Goal: Task Accomplishment & Management: Use online tool/utility

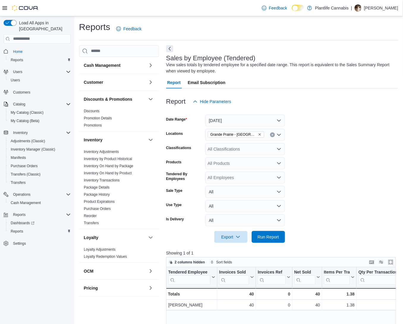
scroll to position [171, 0]
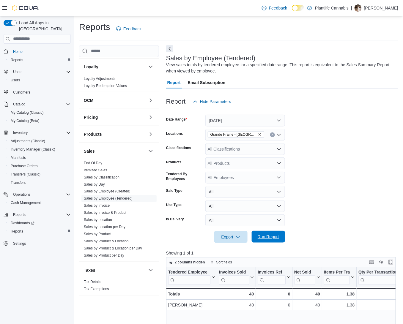
click at [269, 242] on span "Run Report" at bounding box center [268, 237] width 26 height 12
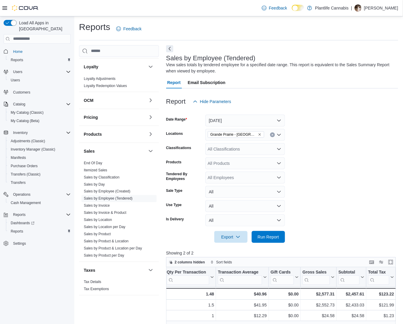
scroll to position [0, 194]
click at [257, 148] on div "All Classifications" at bounding box center [246, 149] width 80 height 12
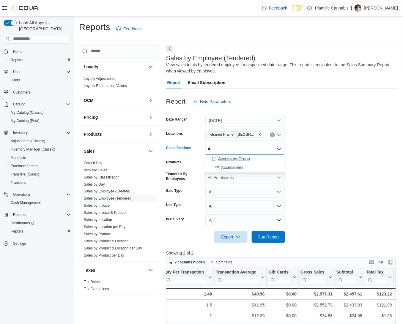
type input "**"
drag, startPoint x: 258, startPoint y: 159, endPoint x: 349, endPoint y: 173, distance: 91.5
click at [258, 159] on div "Accessory Group" at bounding box center [245, 159] width 73 height 6
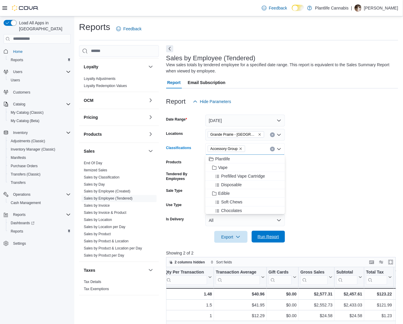
click at [265, 234] on span "Run Report" at bounding box center [268, 237] width 21 height 6
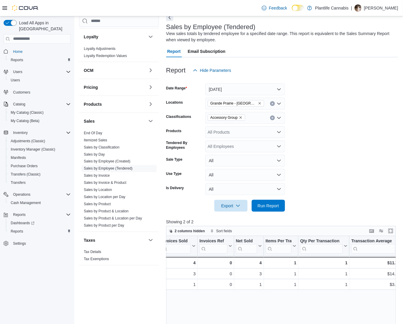
scroll to position [0, 184]
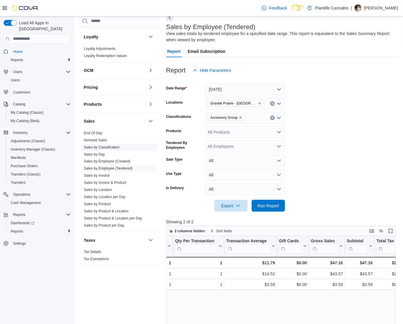
click at [106, 176] on link "Sales by Invoice" at bounding box center [97, 176] width 26 height 4
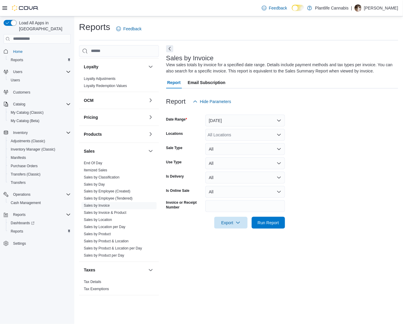
click at [268, 114] on div at bounding box center [282, 111] width 232 height 7
drag, startPoint x: 261, startPoint y: 120, endPoint x: 261, endPoint y: 124, distance: 4.5
click at [261, 120] on button "[DATE]" at bounding box center [246, 121] width 80 height 12
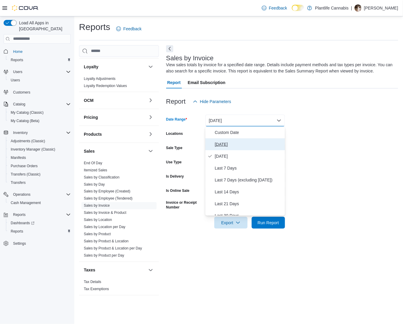
click at [261, 140] on button "[DATE]" at bounding box center [246, 145] width 80 height 12
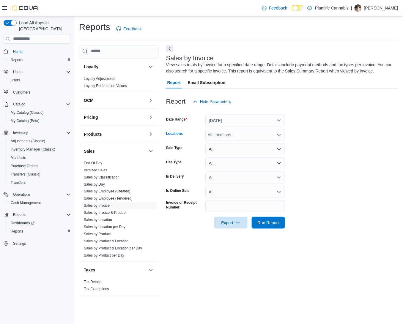
click at [262, 131] on div "All Locations" at bounding box center [246, 135] width 80 height 12
type input "**"
drag, startPoint x: 263, startPoint y: 151, endPoint x: 320, endPoint y: 142, distance: 57.8
click at [265, 151] on span "Grande Prairie - [GEOGRAPHIC_DATA]" at bounding box center [258, 153] width 74 height 6
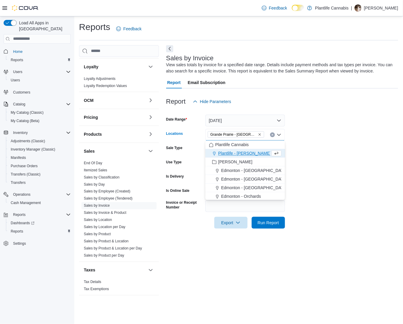
drag, startPoint x: 320, startPoint y: 142, endPoint x: 306, endPoint y: 217, distance: 76.0
click at [311, 162] on form "Date Range [DATE] Locations [GEOGRAPHIC_DATA] - [GEOGRAPHIC_DATA] Combo box. Se…" at bounding box center [282, 168] width 232 height 121
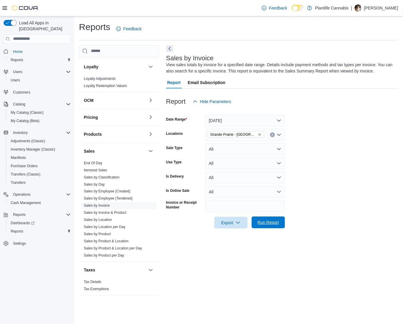
drag, startPoint x: 285, startPoint y: 224, endPoint x: 273, endPoint y: 223, distance: 11.9
click at [285, 223] on form "Date Range [DATE] Locations [GEOGRAPHIC_DATA] - [GEOGRAPHIC_DATA] Sale Type All…" at bounding box center [282, 168] width 232 height 121
drag, startPoint x: 273, startPoint y: 223, endPoint x: 240, endPoint y: 231, distance: 34.0
click at [272, 224] on span "Run Report" at bounding box center [268, 223] width 21 height 6
click at [226, 223] on span "Export" at bounding box center [229, 223] width 26 height 12
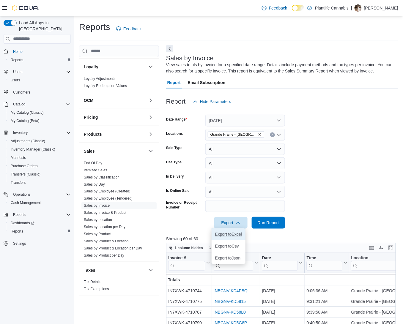
click at [224, 237] on button "Export to Excel" at bounding box center [229, 235] width 34 height 12
